Goal: Information Seeking & Learning: Check status

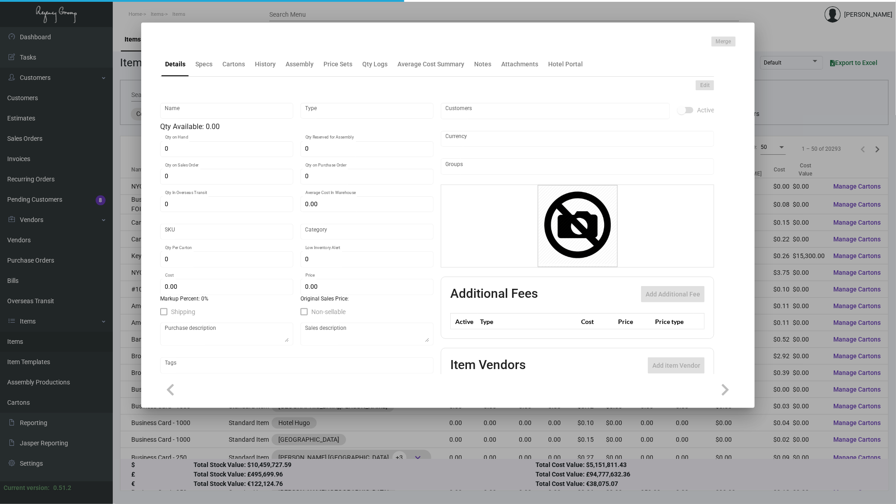
type input "Luggage Tags"
type input "Inventory"
type input "38,000"
type input "$ 0.30273"
type input "3130"
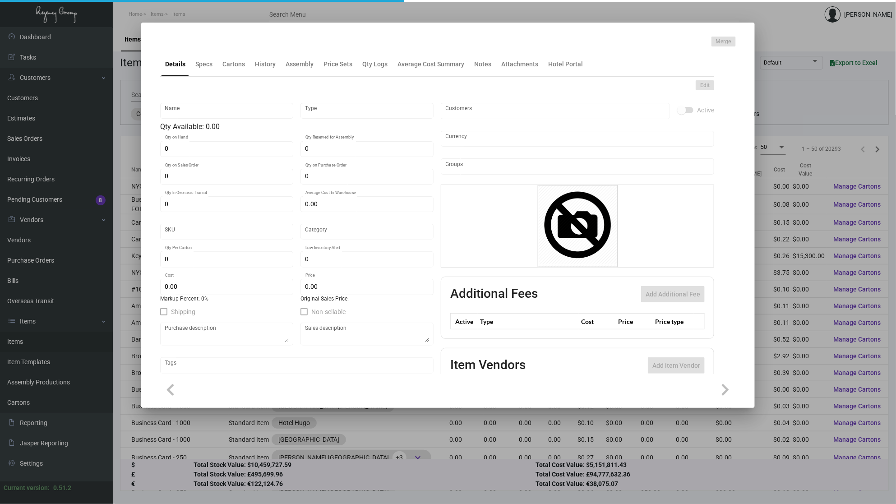
type input "Standard"
type input "5,000"
type input "16,000"
type input "$ 0.125"
type input "$ 0.22"
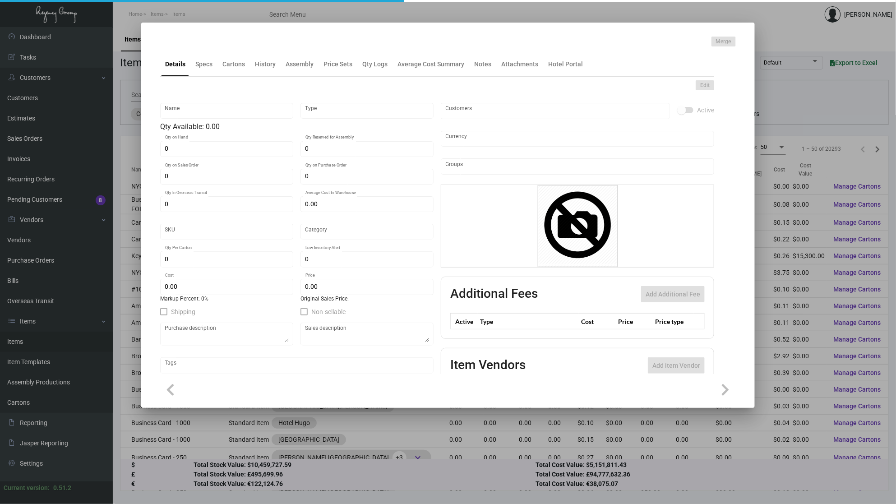
type textarea "Luggage Tags: Size 2.5x5.75, #60 [PERSON_NAME] litho, base ply 2.5x6.5, #13 bro…"
checkbox input "true"
type input "United States Dollar $"
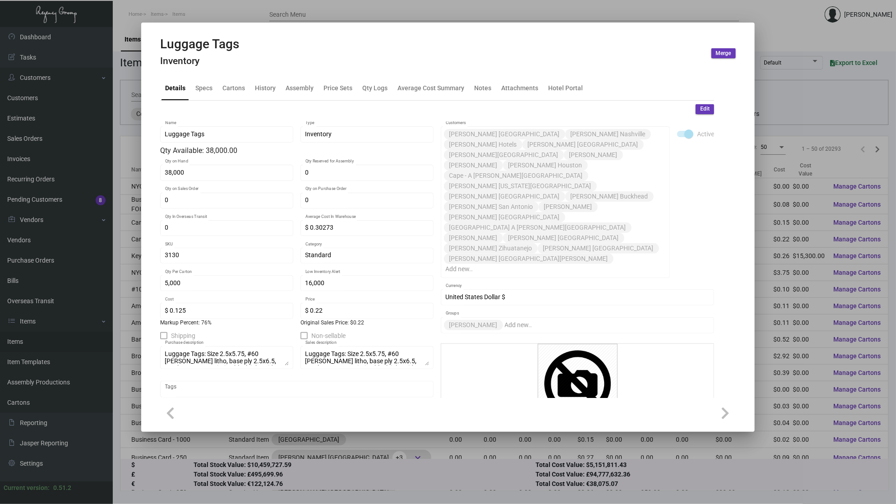
click at [58, 346] on div at bounding box center [448, 252] width 896 height 504
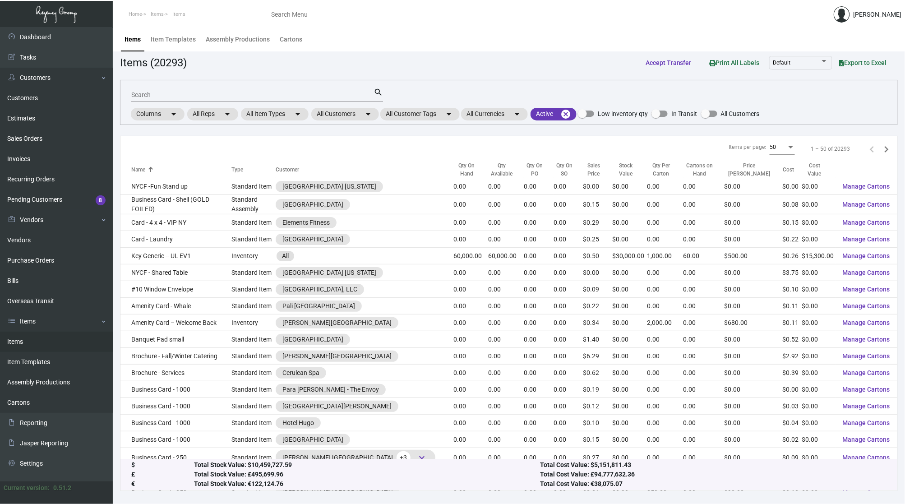
click at [21, 340] on link "Items" at bounding box center [56, 342] width 113 height 20
click at [293, 89] on div "Search" at bounding box center [252, 95] width 242 height 14
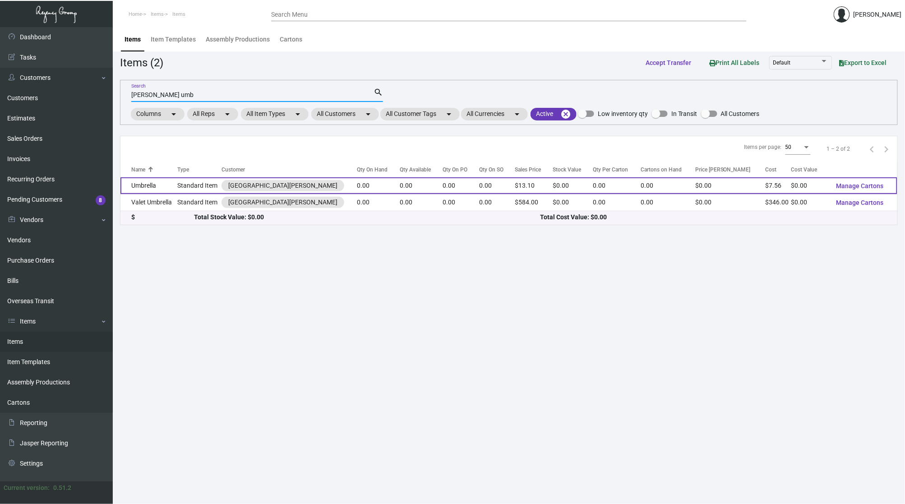
type input "[PERSON_NAME] umb"
click at [153, 186] on td "Umbrella" at bounding box center [149, 185] width 57 height 17
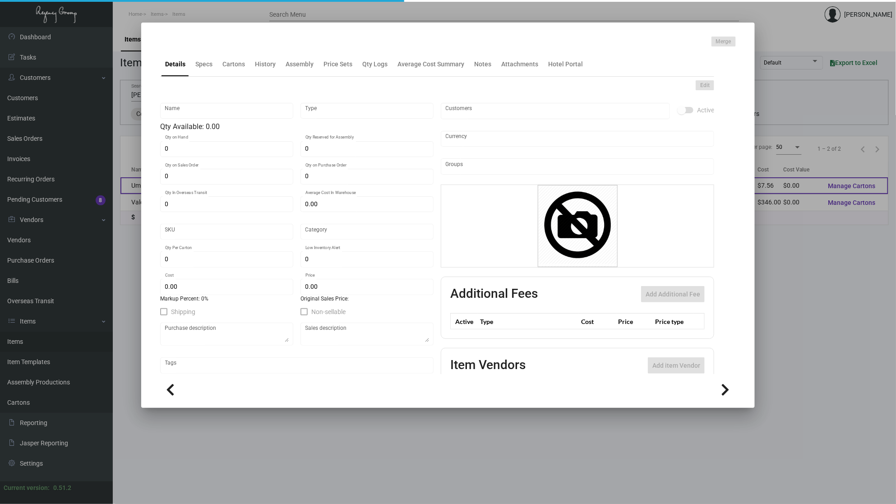
type input "Umbrella"
type input "Standard Item"
type input "$ 0.00"
type input "Standard"
type input "$ 7.56"
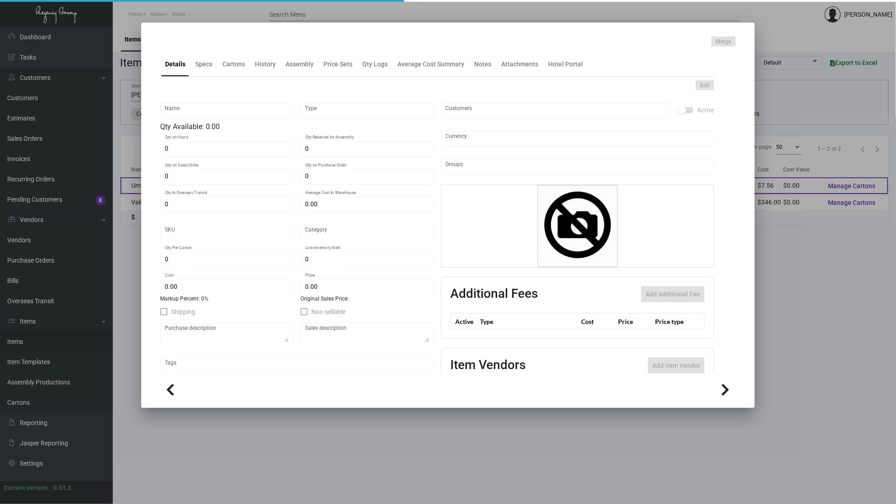
type input "$ 13.10"
checkbox input "true"
type input "United States Dollar $"
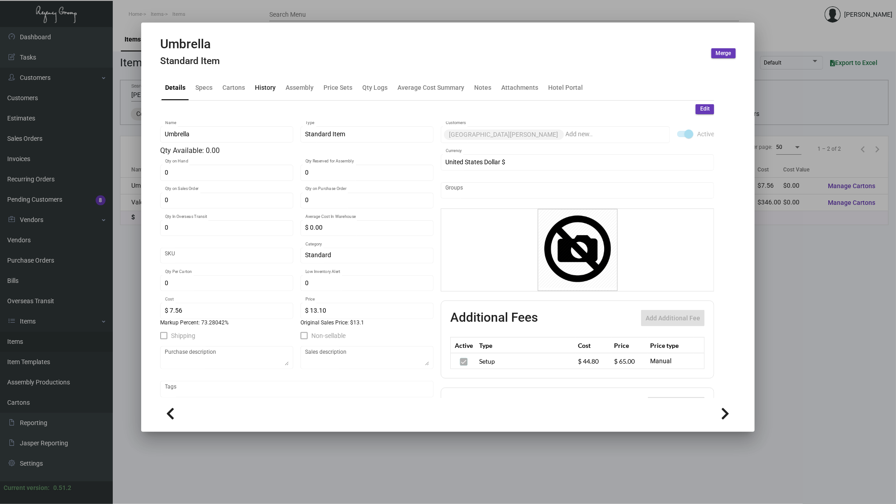
click at [264, 91] on div "History" at bounding box center [265, 87] width 21 height 9
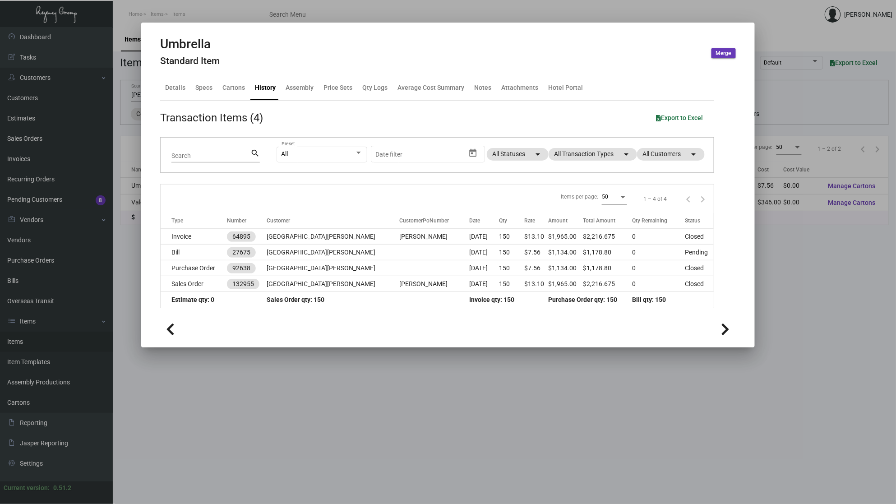
click at [271, 391] on div at bounding box center [448, 252] width 896 height 504
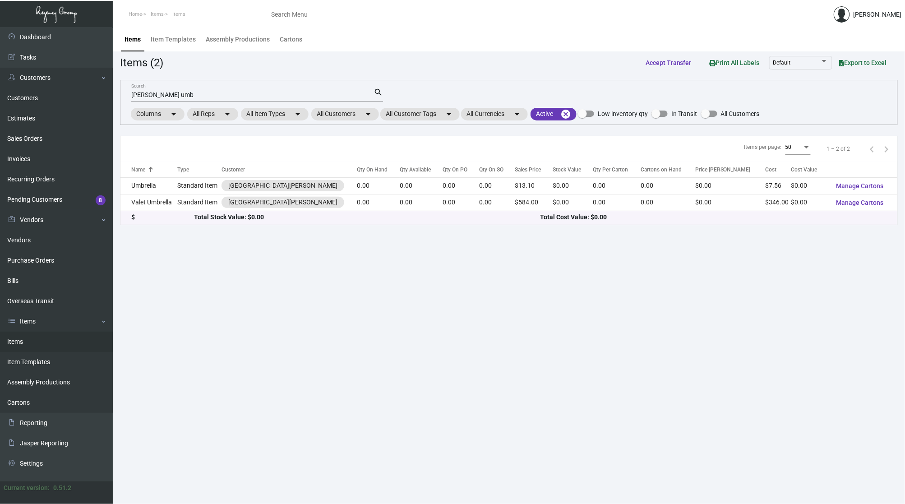
click at [148, 199] on td "Valet Umbrella" at bounding box center [149, 202] width 57 height 17
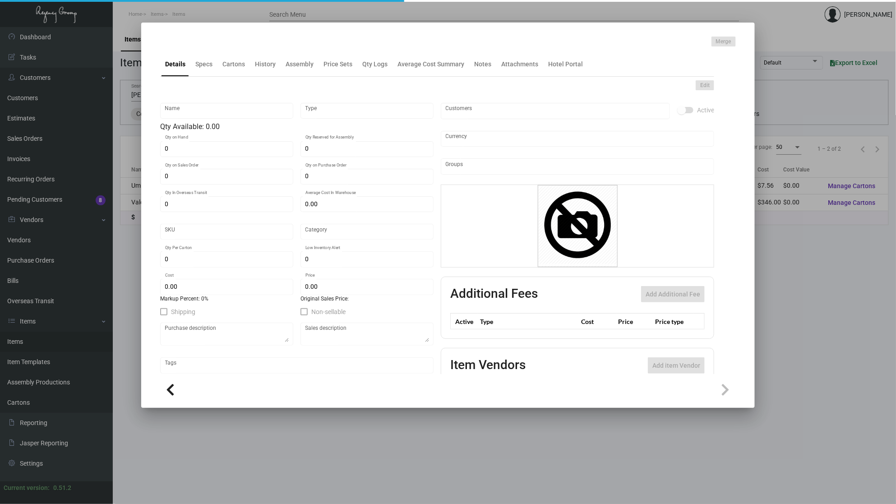
type input "Valet Umbrella"
type input "Standard Item"
type input "$ 0.00"
type input "715-Umbrella-18"
type input "Standard"
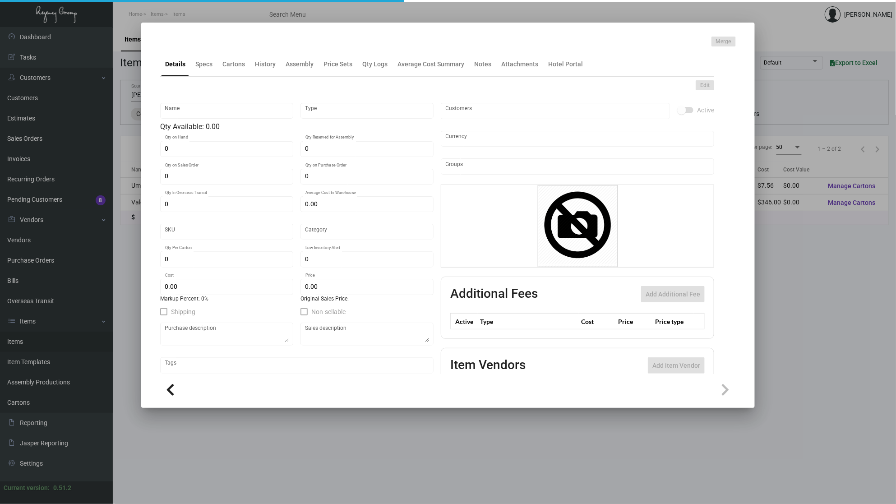
type input "$ 346.00"
type input "$ 584.00"
checkbox input "true"
type input "United States Dollar $"
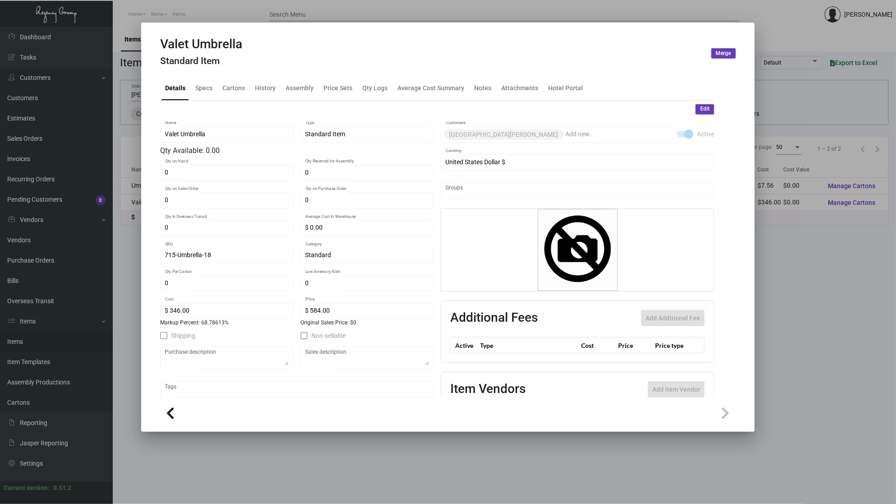
click at [264, 65] on div "Valet Umbrella Standard Item Merge" at bounding box center [448, 54] width 576 height 34
click at [264, 87] on div "History" at bounding box center [265, 87] width 21 height 9
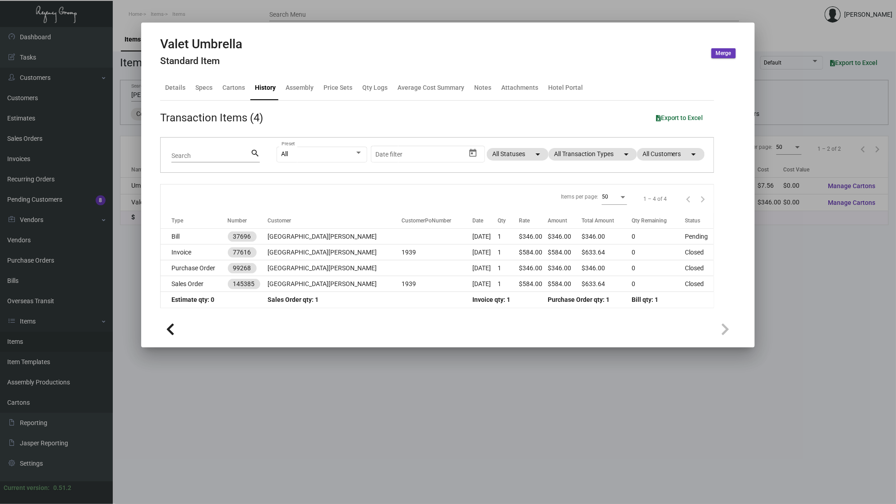
click at [235, 393] on div at bounding box center [448, 252] width 896 height 504
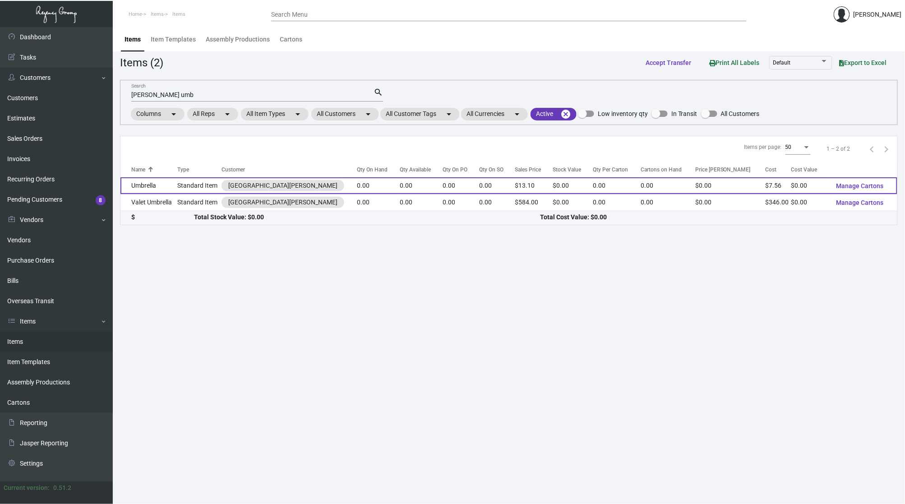
click at [145, 189] on td "Umbrella" at bounding box center [149, 185] width 57 height 17
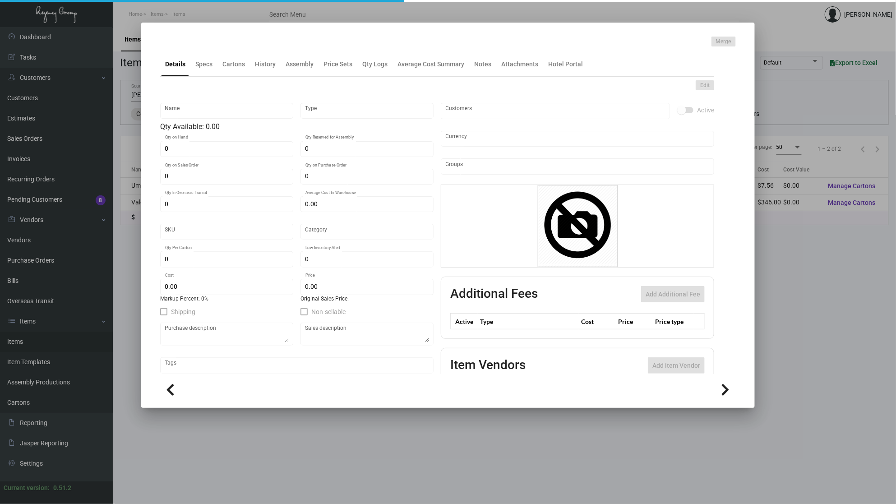
type input "Umbrella"
type input "Standard Item"
type input "$ 0.00"
type input "Standard"
type input "$ 7.56"
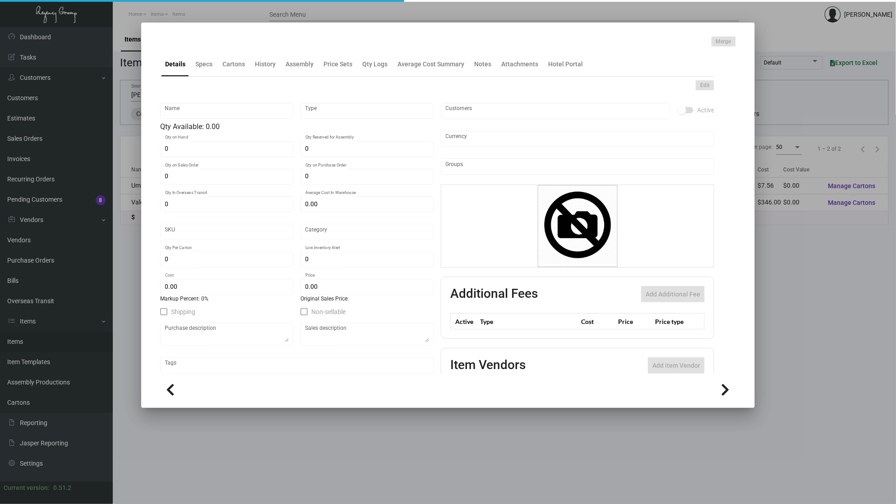
type input "$ 13.10"
checkbox input "true"
type input "United States Dollar $"
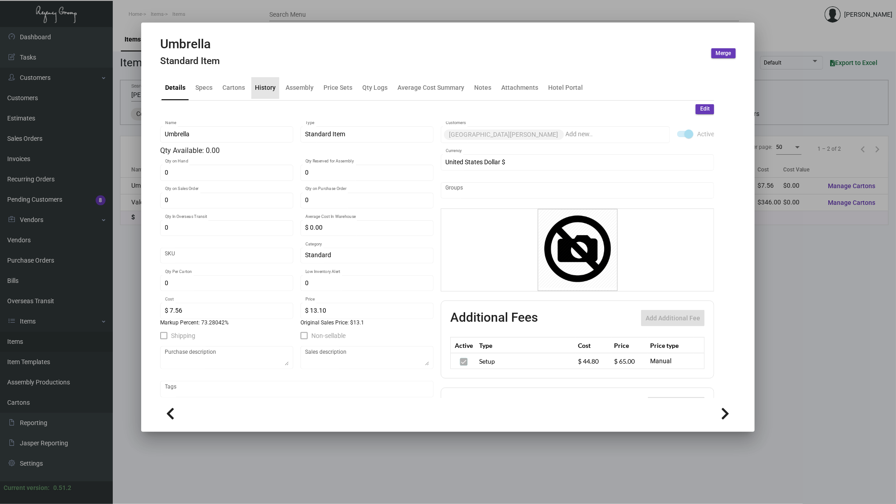
click at [264, 89] on div "History" at bounding box center [265, 87] width 21 height 9
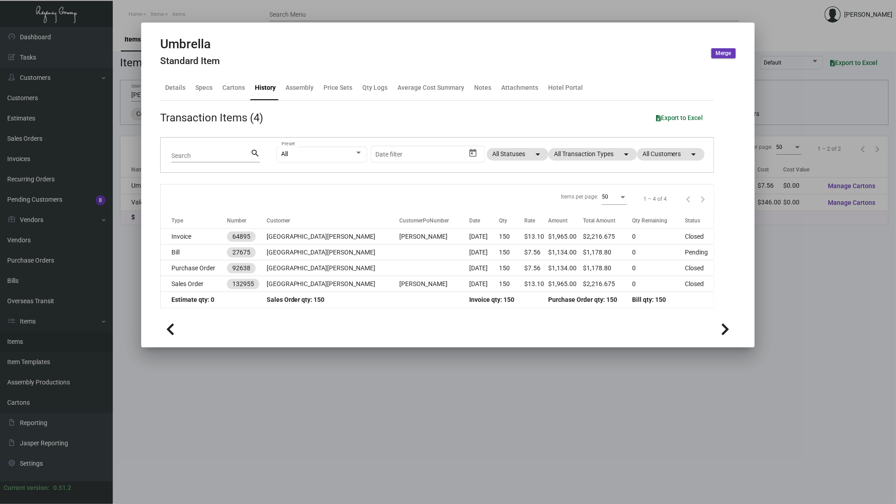
click at [643, 79] on div "Details Specs Cartons History Assembly Price Sets Qty Logs Average Cost Summary…" at bounding box center [437, 88] width 554 height 24
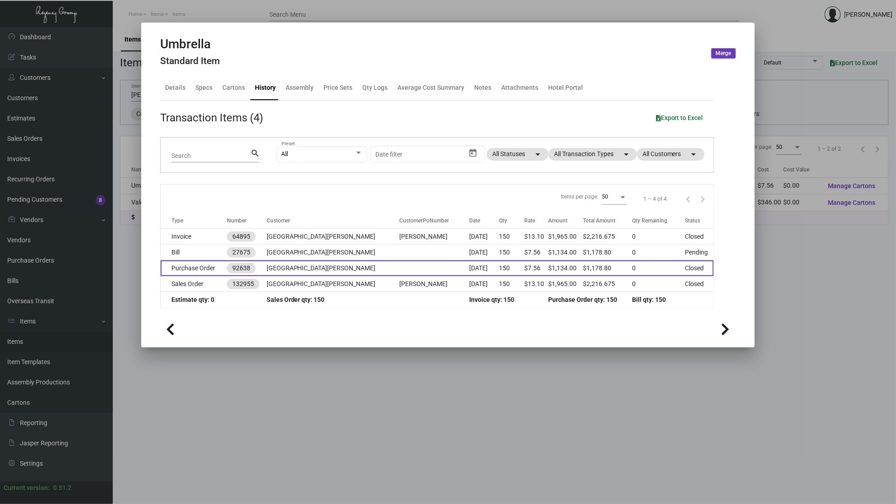
click at [401, 269] on td at bounding box center [434, 268] width 70 height 16
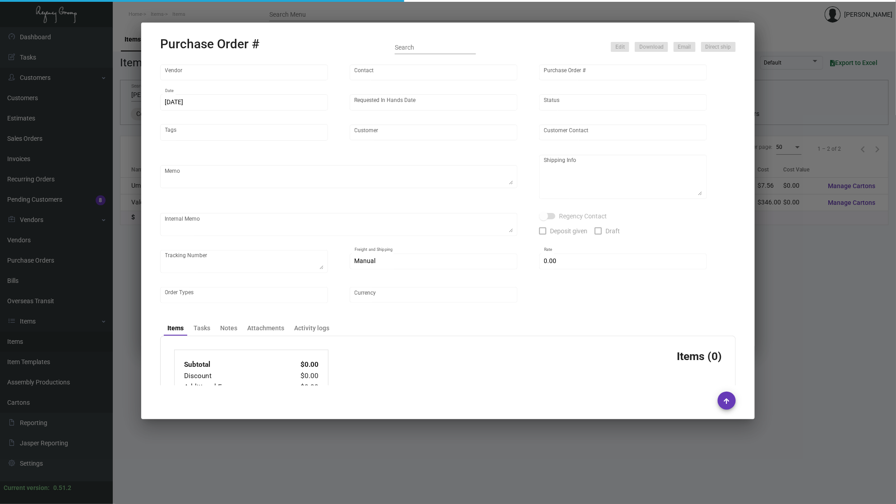
type input "Peerless Umbrella"
type input "Order Entry"
type input "92638"
type input "[DATE]"
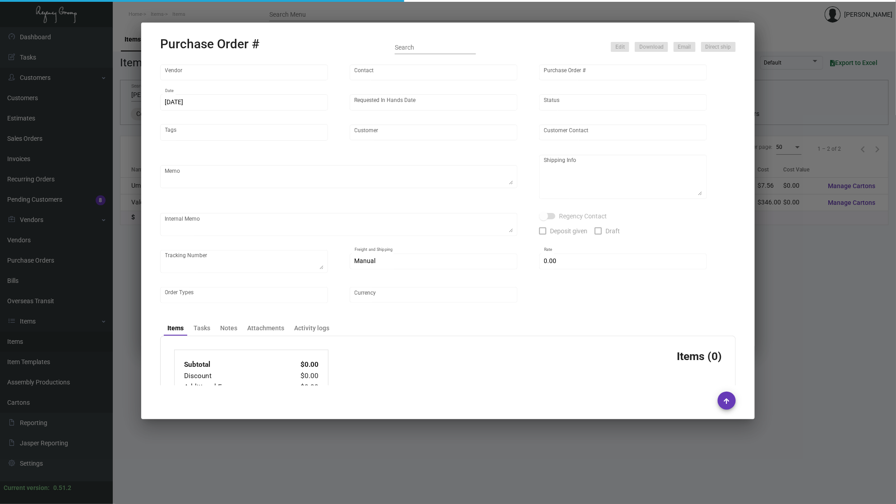
type input "[GEOGRAPHIC_DATA][PERSON_NAME]"
type input "[PERSON_NAME]"
type textarea "BLIND Ship via UPS Ground Acct# 1AY276."
type textarea "[PERSON_NAME][GEOGRAPHIC_DATA][PERSON_NAME] [STREET_ADDRESS]"
type input "$ 0.00"
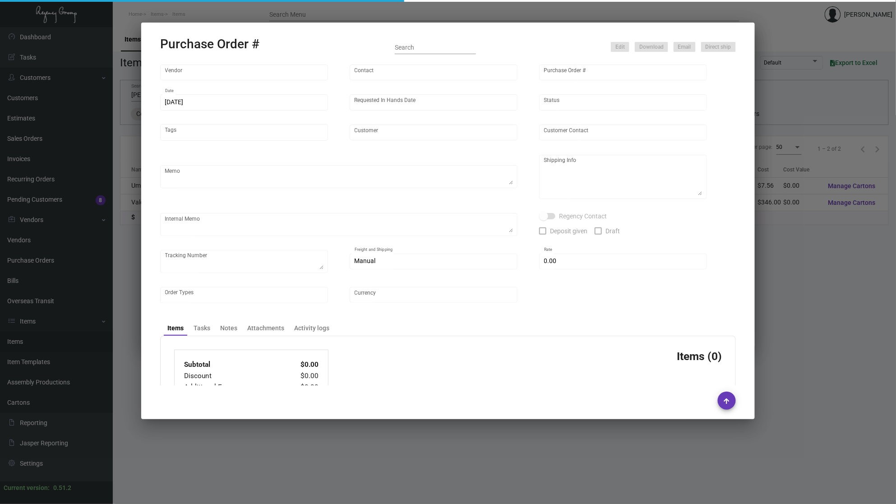
type input "United States Dollar $"
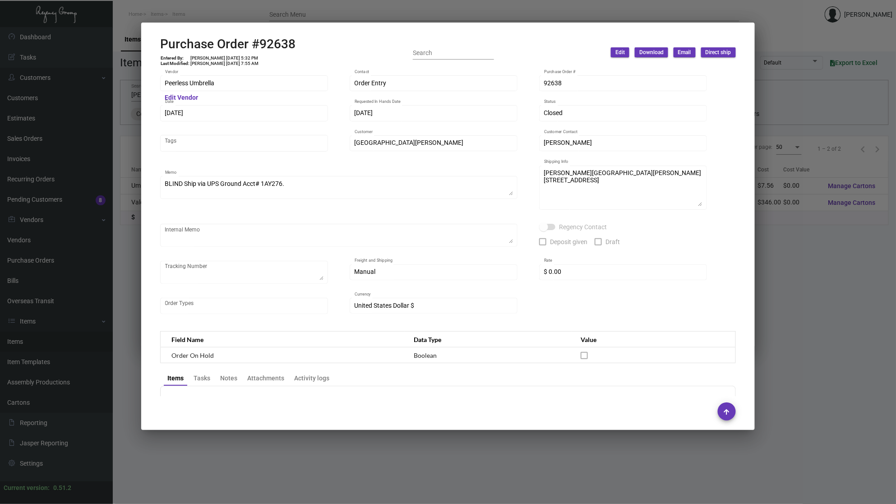
click at [708, 150] on div "Peerless Umbrella Vendor Edit Vendor Order Entry Contact 92638 Purchase Order #…" at bounding box center [448, 199] width 576 height 250
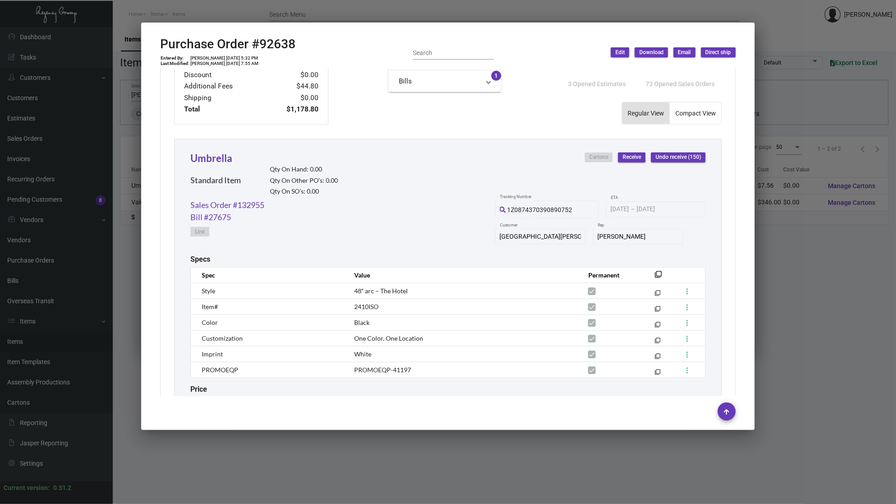
scroll to position [417, 0]
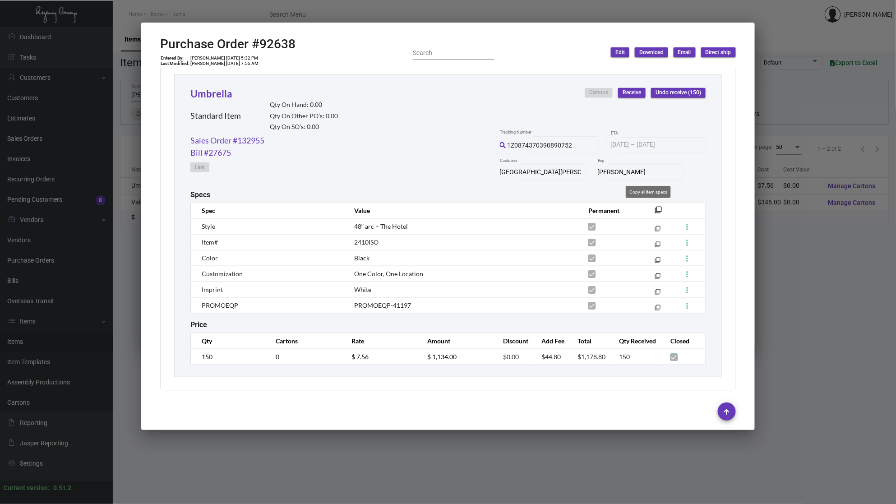
click at [655, 210] on mat-icon "filter_none" at bounding box center [658, 212] width 7 height 7
click at [286, 46] on h2 "Purchase Order #92638" at bounding box center [227, 44] width 135 height 15
copy h2 "92638"
click at [255, 144] on link "Sales Order #132955" at bounding box center [227, 140] width 74 height 12
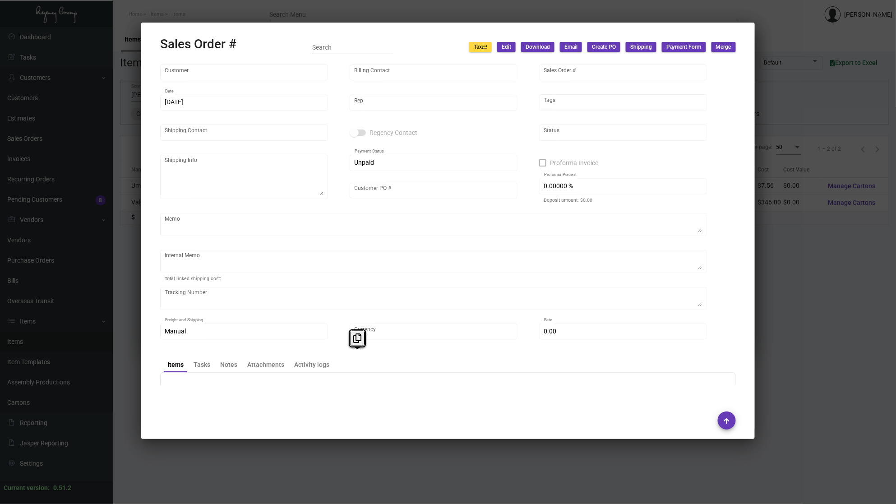
type input "[GEOGRAPHIC_DATA][PERSON_NAME]"
type input "[PERSON_NAME]"
type input "132955"
type input "[DATE]"
type input "[PERSON_NAME]"
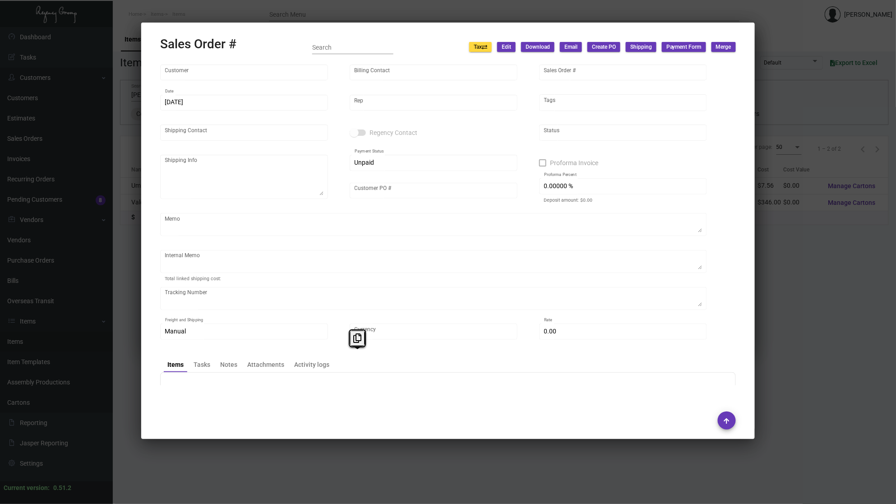
type input "[PERSON_NAME]"
type textarea "[PERSON_NAME][GEOGRAPHIC_DATA][PERSON_NAME] [STREET_ADDRESS]"
type input "[PERSON_NAME]"
type input "United States Dollar $"
type input "9.50000 %"
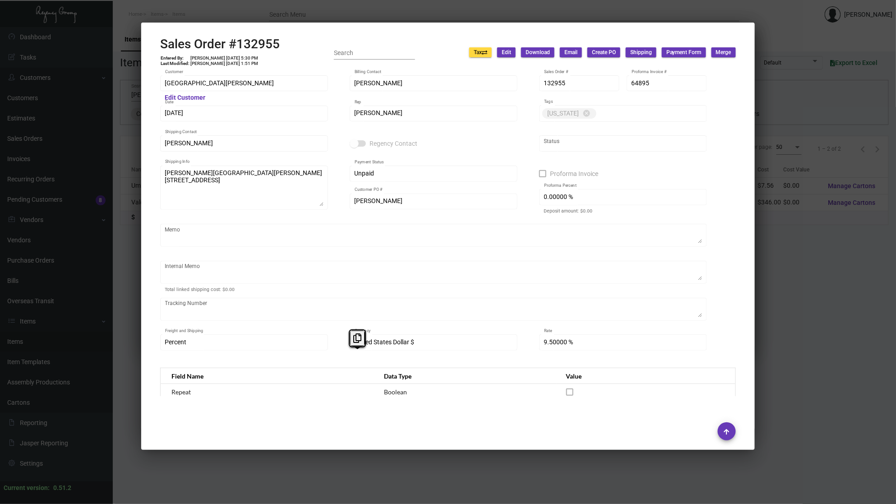
click at [269, 47] on h2 "Sales Order #132955" at bounding box center [220, 44] width 120 height 15
copy h2 "132955"
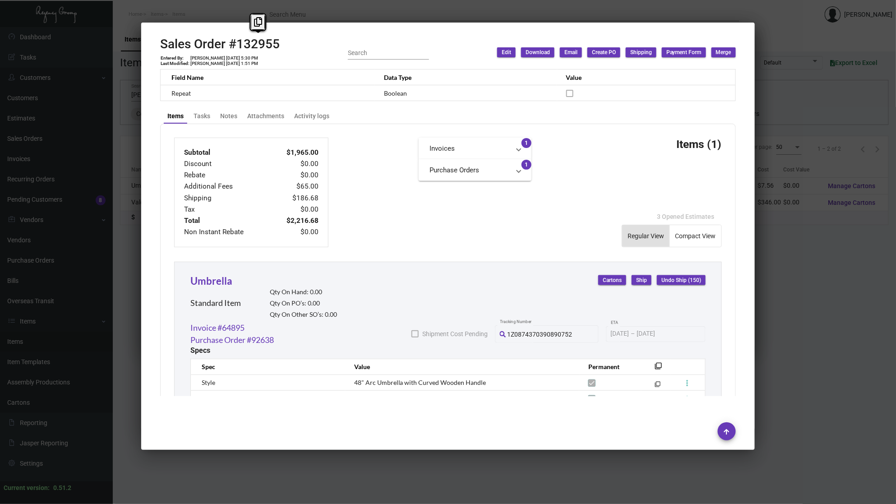
scroll to position [425, 0]
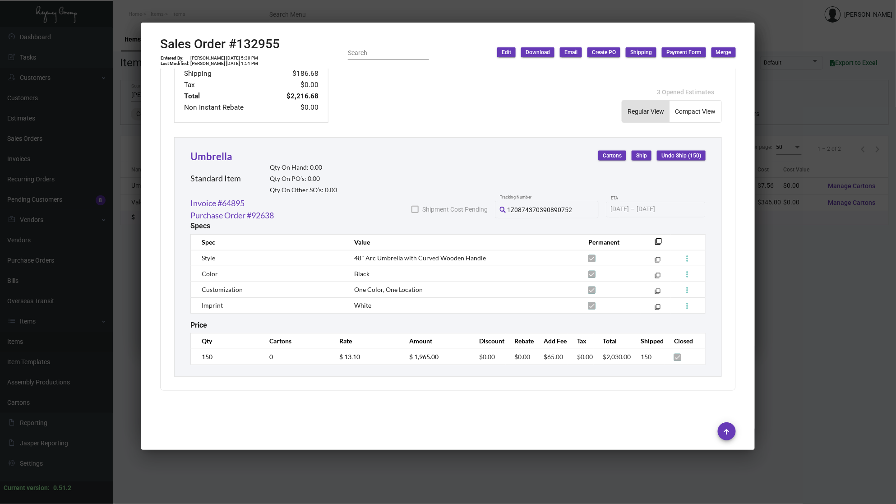
click at [125, 259] on div at bounding box center [448, 252] width 896 height 504
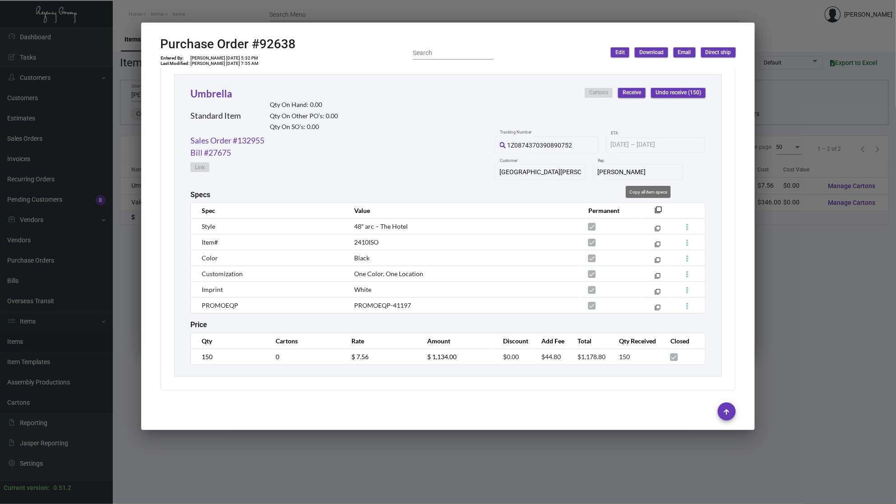
click at [655, 209] on mat-icon "filter_none" at bounding box center [658, 212] width 7 height 7
